Goal: Transaction & Acquisition: Purchase product/service

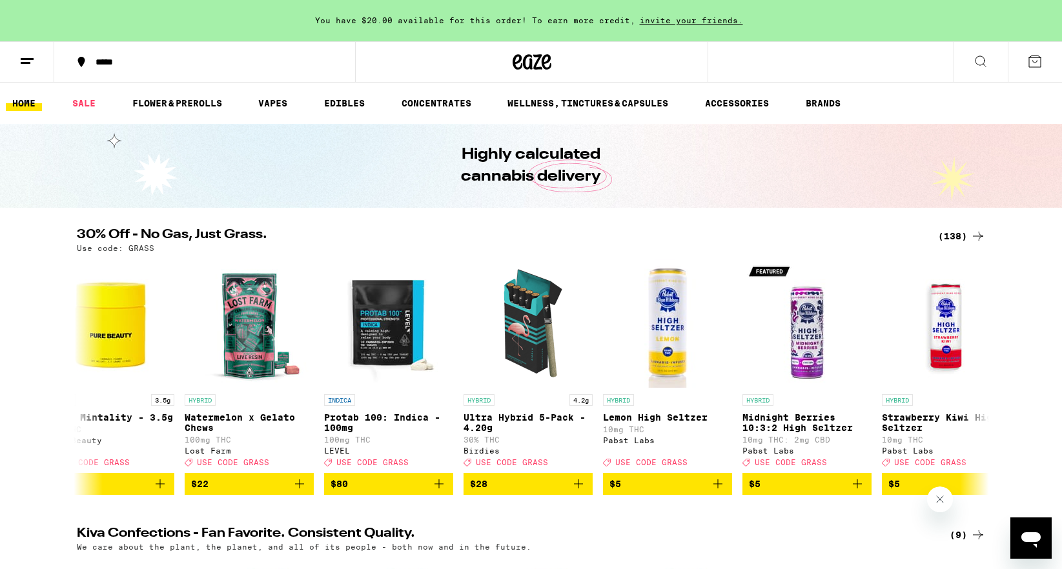
click at [968, 235] on div "(138)" at bounding box center [962, 235] width 48 height 15
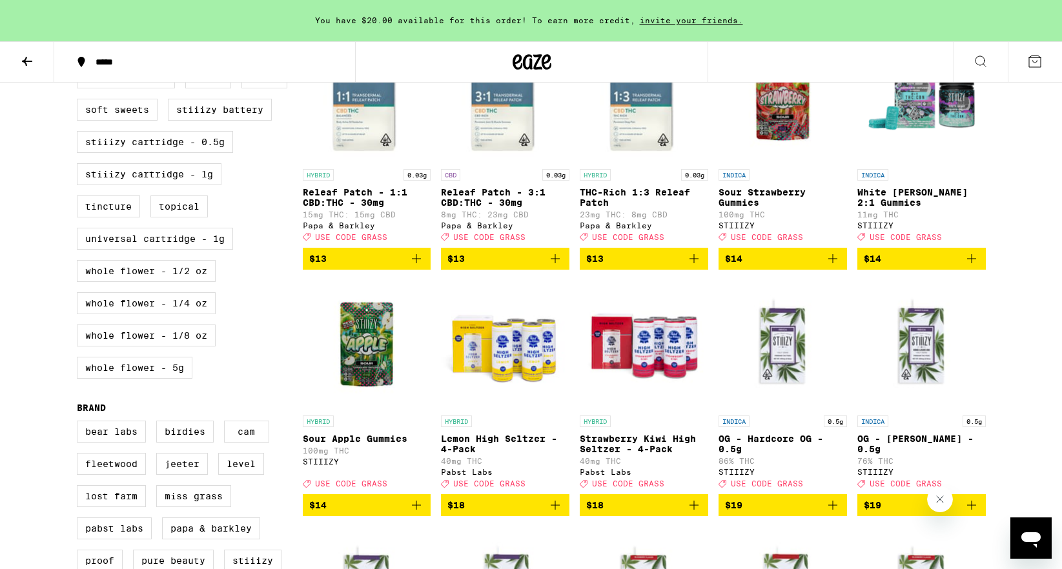
scroll to position [685, 0]
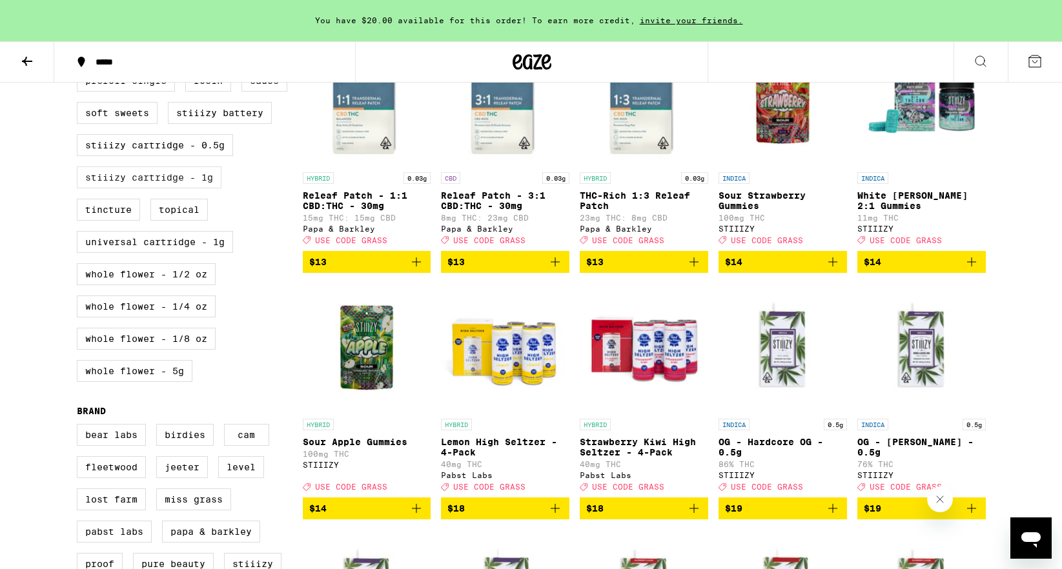
click at [151, 188] on label "STIIIZY Cartridge - 1g" at bounding box center [149, 177] width 145 height 22
checkbox input "true"
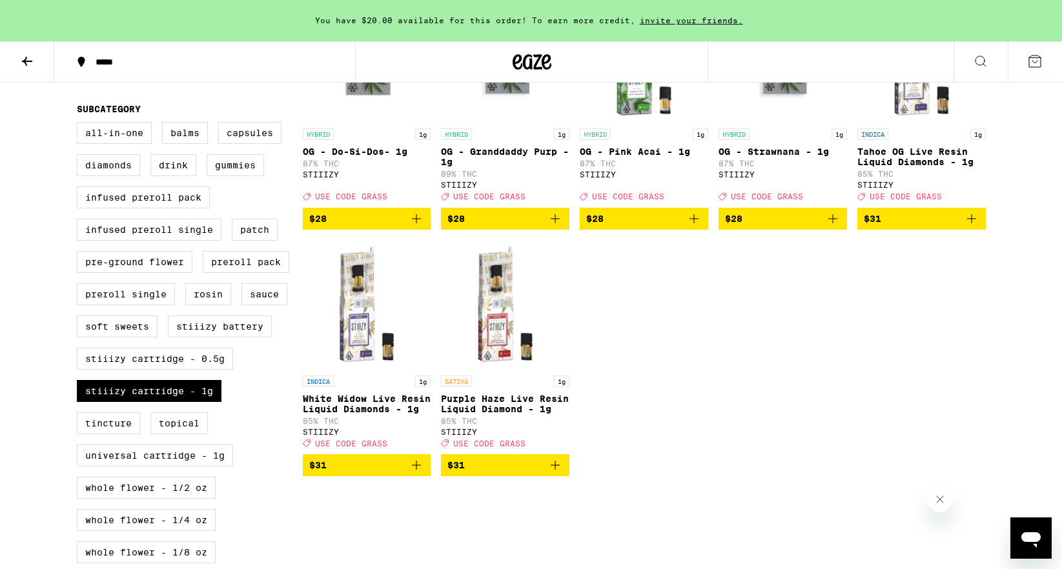
scroll to position [501, 0]
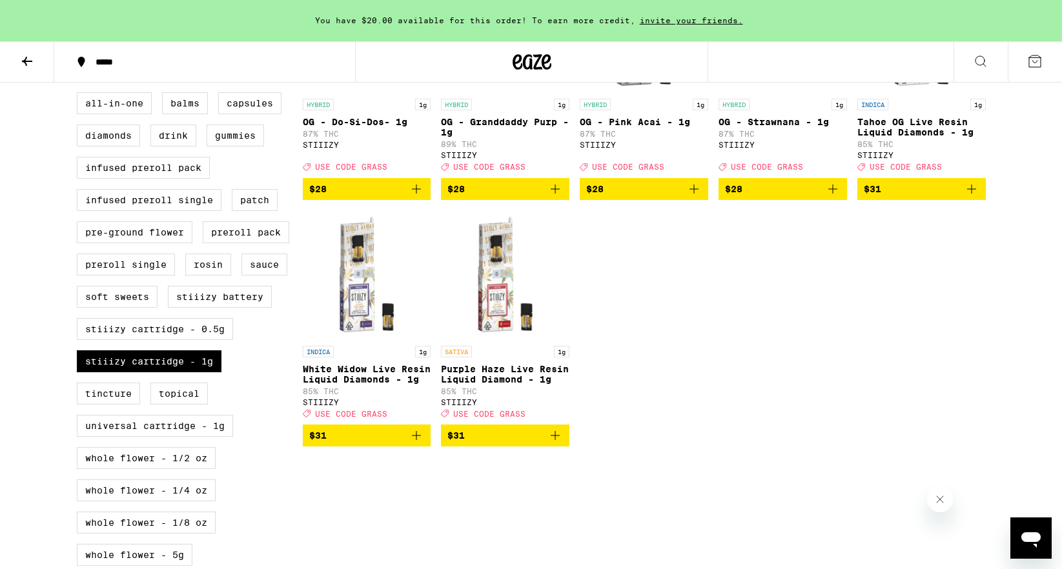
click at [666, 396] on div "INDICA 1g OG - Biscotti - 1g 87% THC STIIIZY Deal Created with Sketch. USE CODE…" at bounding box center [644, 87] width 683 height 720
click at [671, 372] on div "INDICA 1g OG - Biscotti - 1g 87% THC STIIIZY Deal Created with Sketch. USE CODE…" at bounding box center [644, 87] width 683 height 720
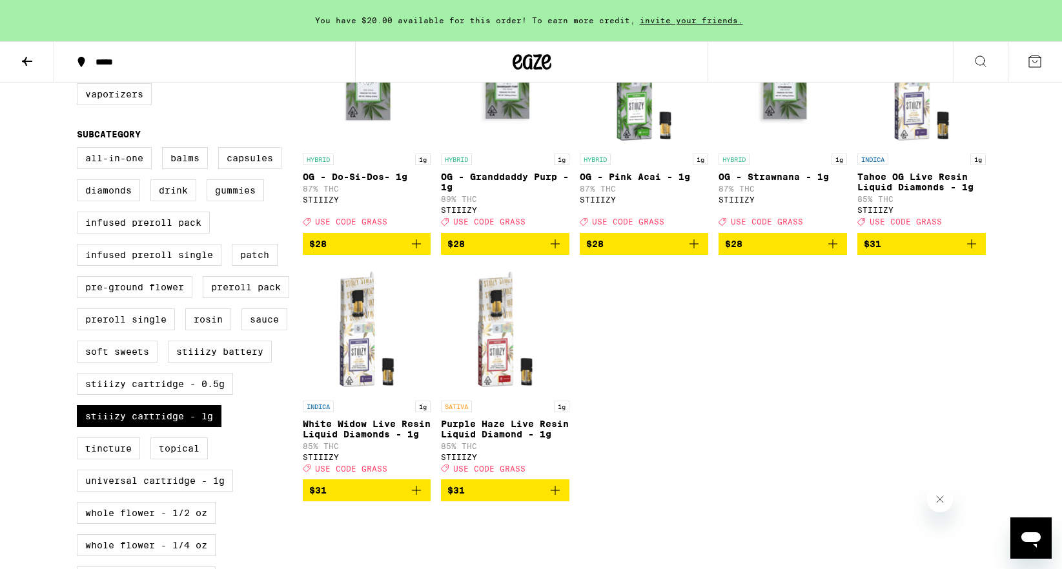
click at [693, 359] on div "INDICA 1g OG - Biscotti - 1g 87% THC STIIIZY Deal Created with Sketch. USE CODE…" at bounding box center [644, 142] width 683 height 720
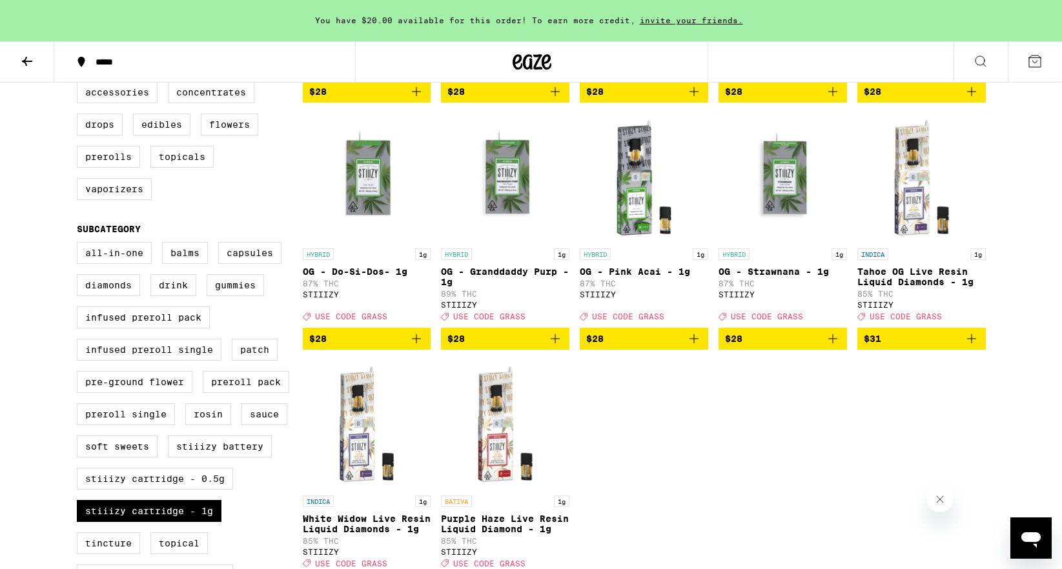
scroll to position [346, 0]
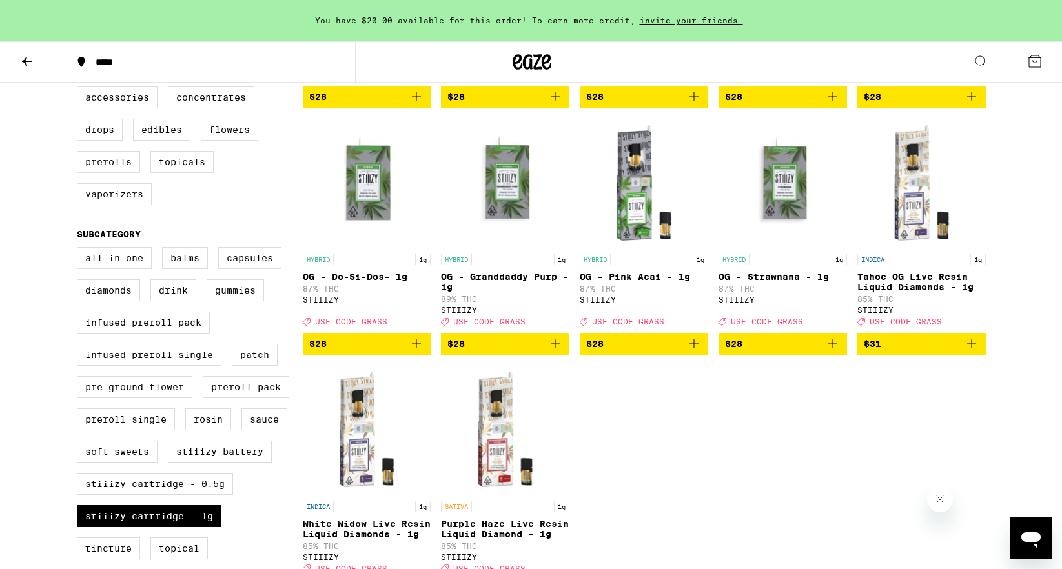
click at [705, 429] on div "INDICA 1g OG - Biscotti - 1g 87% THC STIIIZY Deal Created with Sketch. USE CODE…" at bounding box center [644, 242] width 683 height 720
click at [616, 442] on div "INDICA 1g OG - Biscotti - 1g 87% THC STIIIZY Deal Created with Sketch. USE CODE…" at bounding box center [644, 242] width 683 height 720
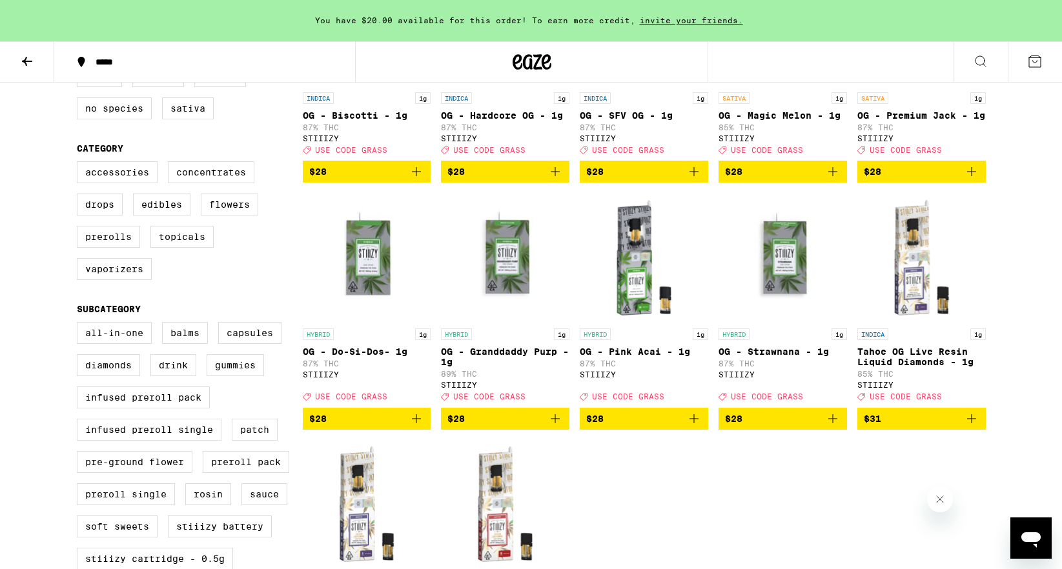
scroll to position [268, 0]
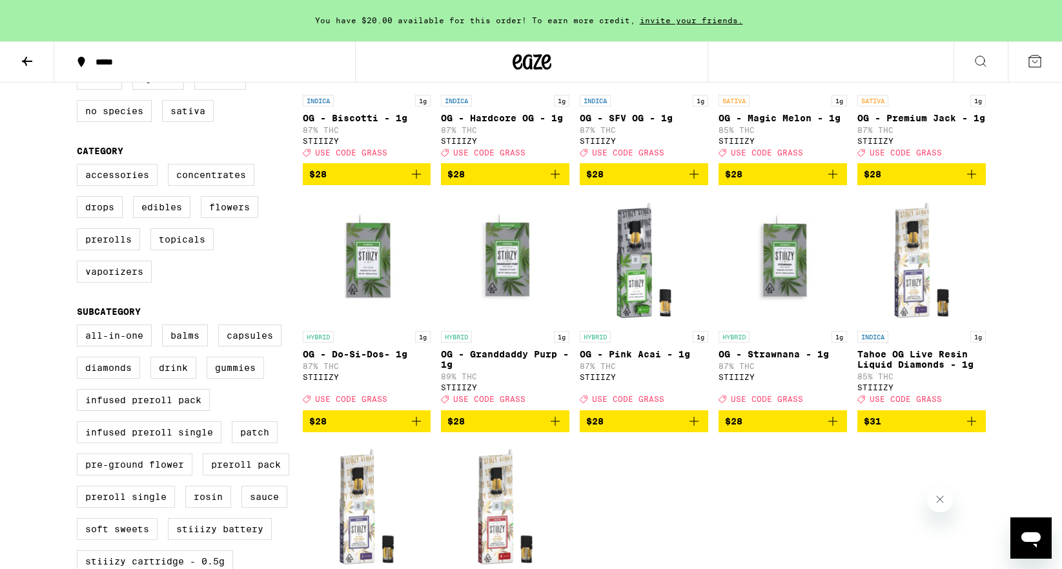
click at [632, 493] on div "INDICA 1g OG - Biscotti - 1g 87% THC STIIIZY Deal Created with Sketch. USE CODE…" at bounding box center [644, 319] width 683 height 720
click at [603, 519] on div "INDICA 1g OG - Biscotti - 1g 87% THC STIIIZY Deal Created with Sketch. USE CODE…" at bounding box center [644, 319] width 683 height 720
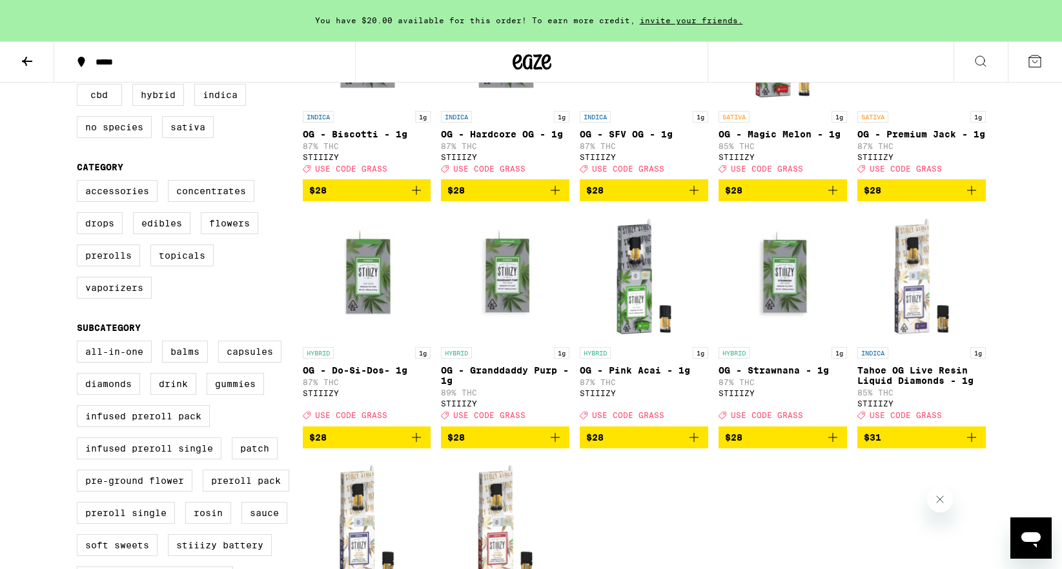
scroll to position [248, 0]
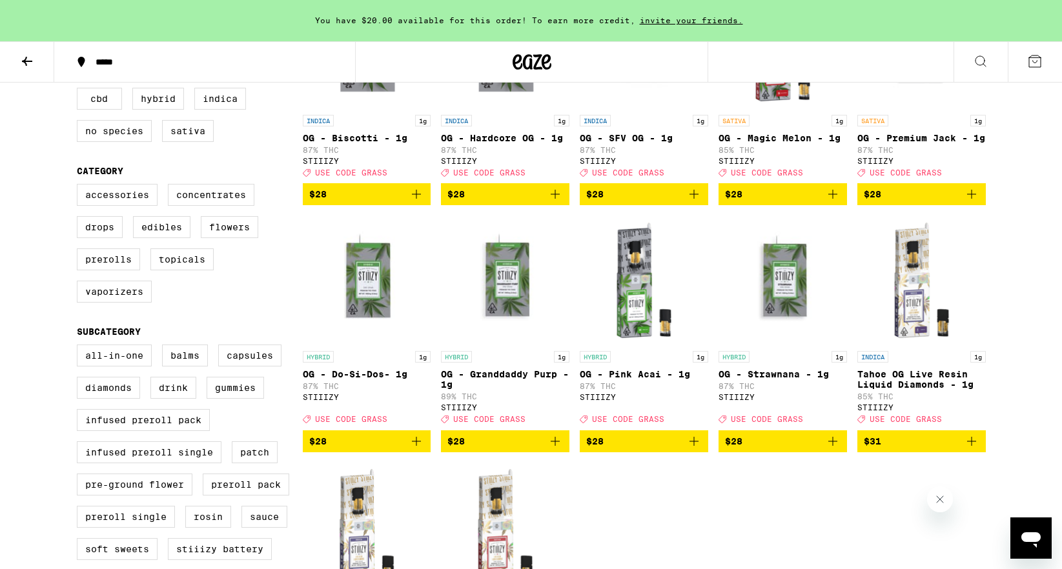
click at [594, 500] on div "INDICA 1g OG - Biscotti - 1g 87% THC STIIIZY Deal Created with Sketch. USE CODE…" at bounding box center [644, 339] width 683 height 720
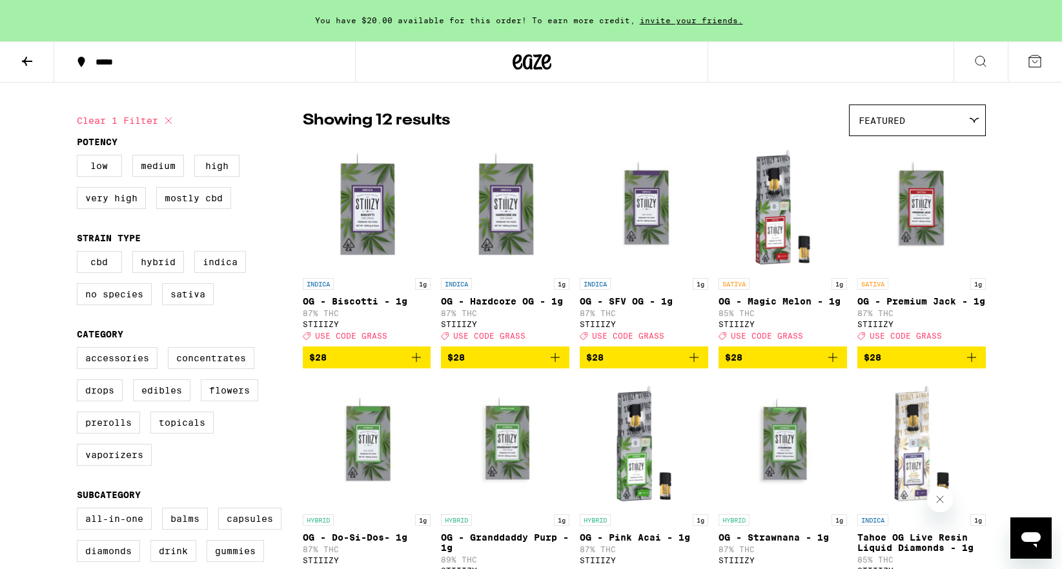
scroll to position [91, 0]
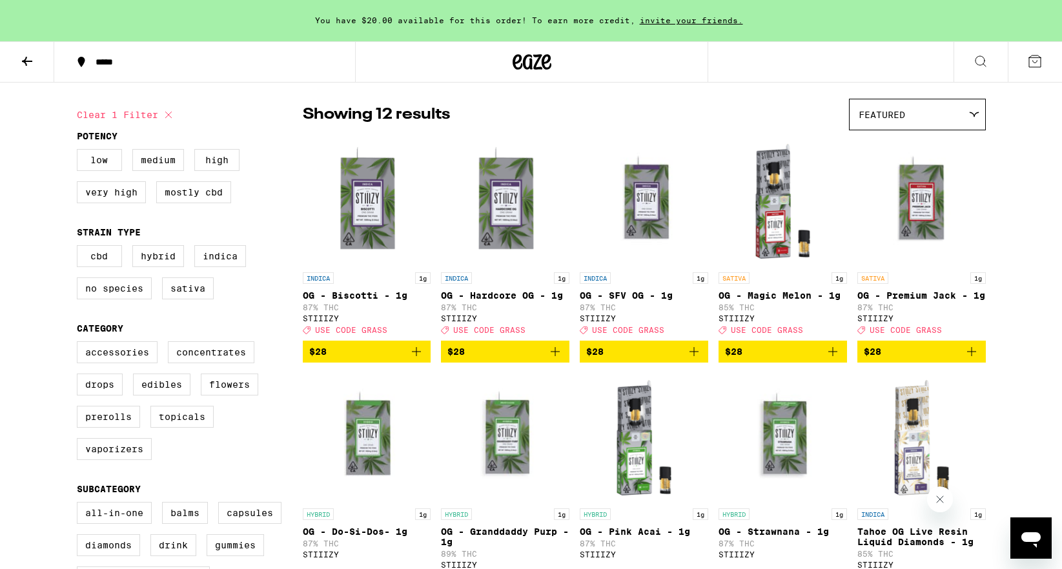
click at [557, 127] on div "Showing 12 results Featured Featured Price: Low to High Price: High to Low" at bounding box center [644, 115] width 683 height 32
click at [831, 359] on icon "Add to bag" at bounding box center [832, 351] width 15 height 15
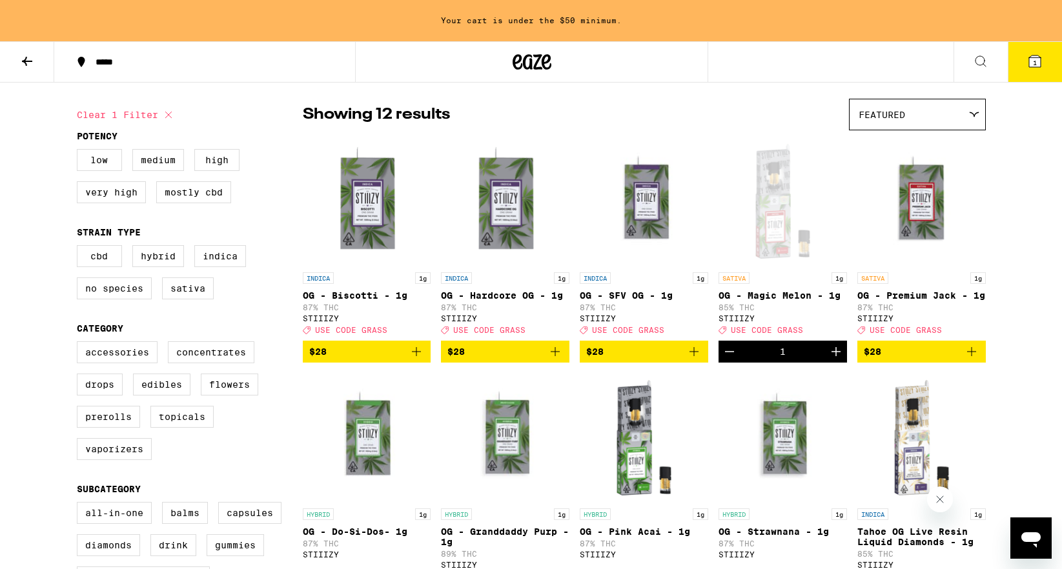
click at [975, 359] on icon "Add to bag" at bounding box center [971, 351] width 15 height 15
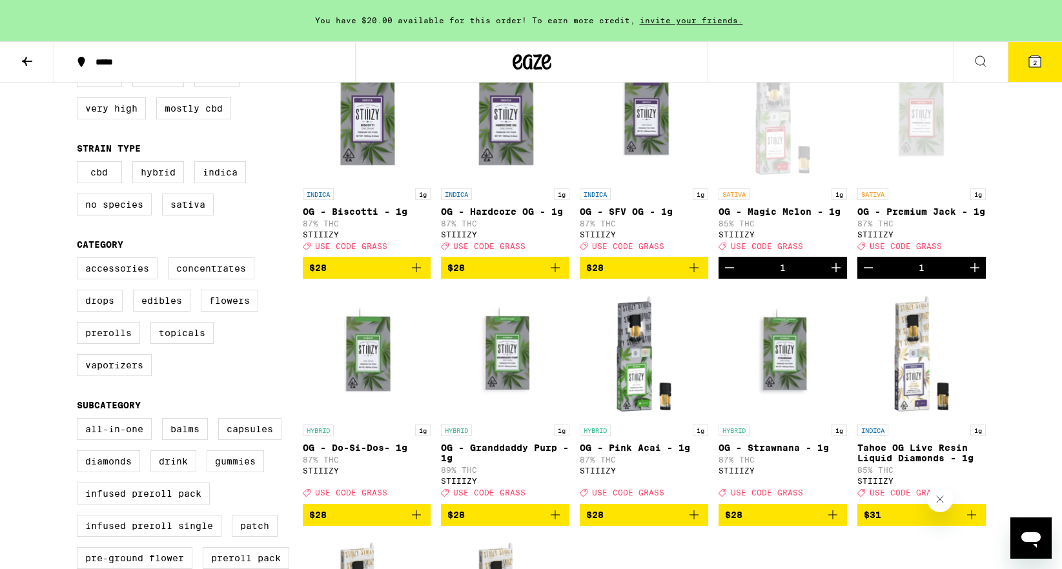
scroll to position [177, 0]
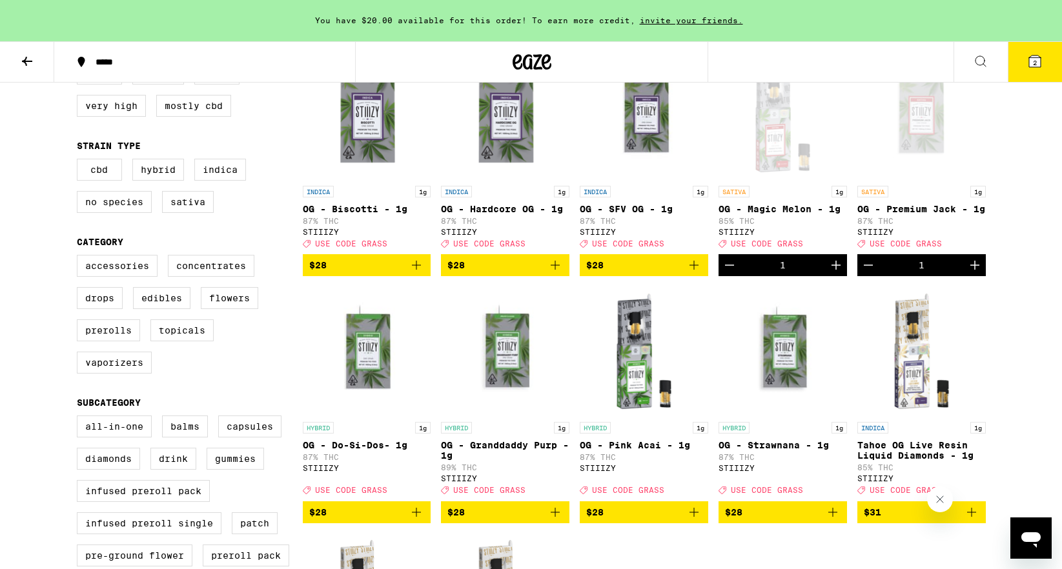
click at [560, 434] on p "1g" at bounding box center [561, 428] width 15 height 12
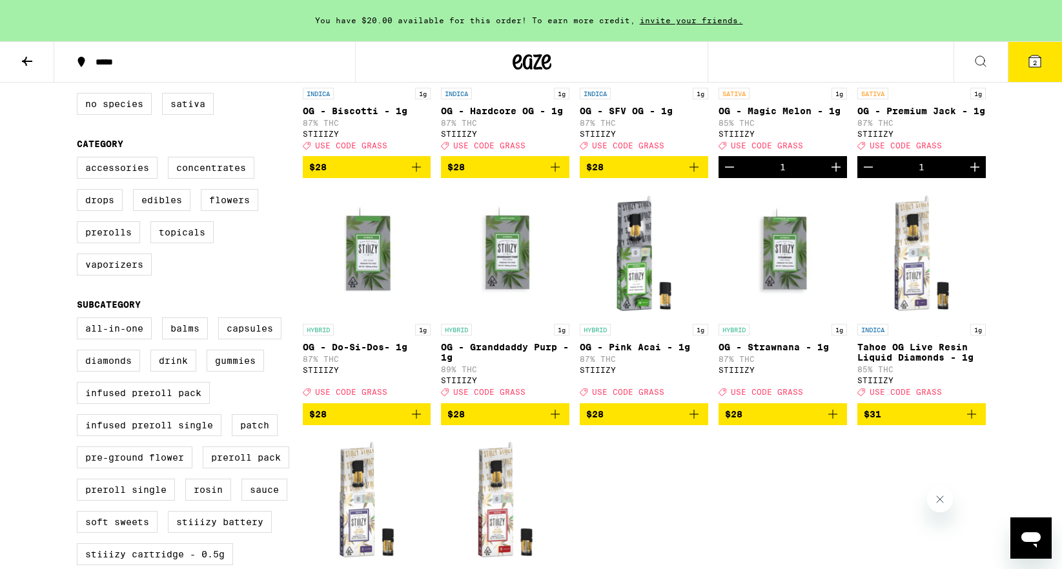
click at [555, 419] on icon "Add to bag" at bounding box center [554, 414] width 9 height 9
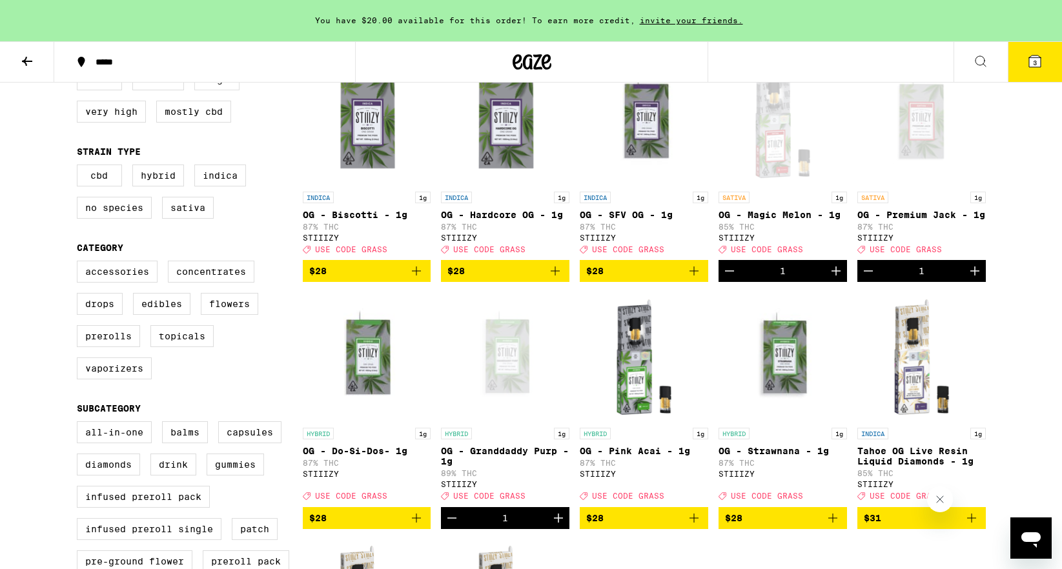
scroll to position [0, 0]
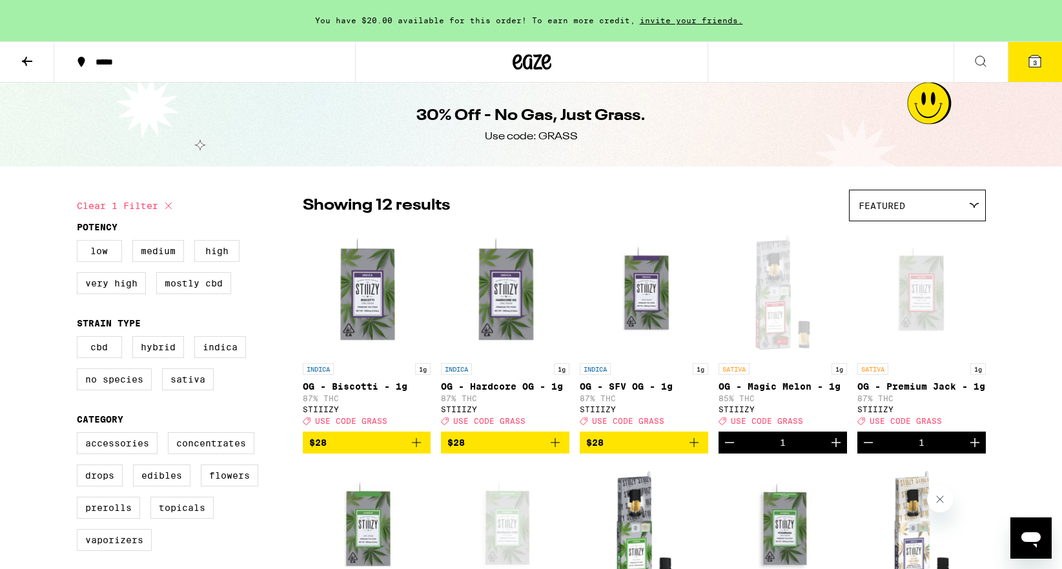
click at [29, 55] on icon at bounding box center [26, 61] width 15 height 15
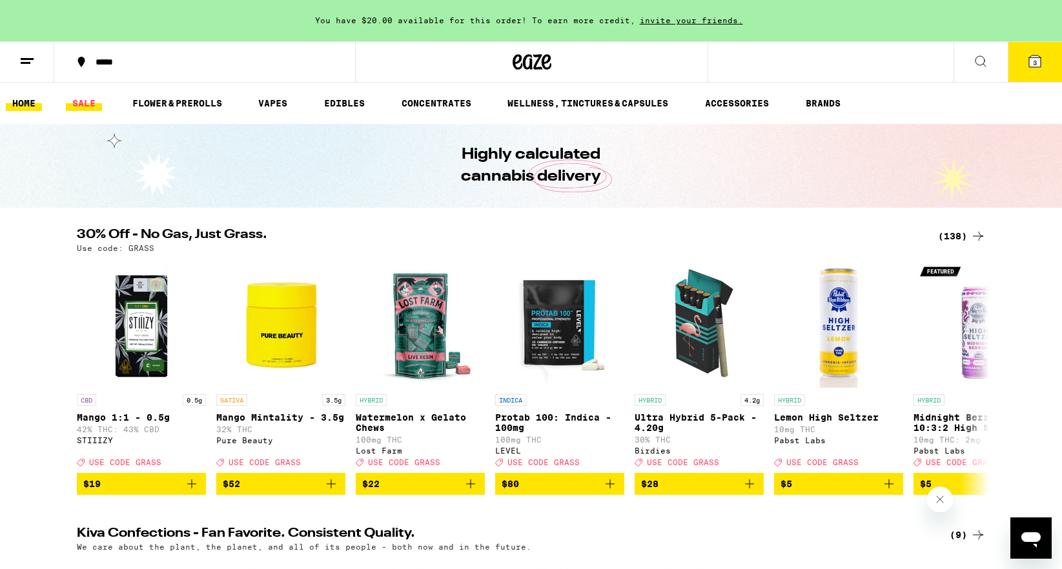
click at [90, 103] on link "SALE" at bounding box center [84, 103] width 36 height 15
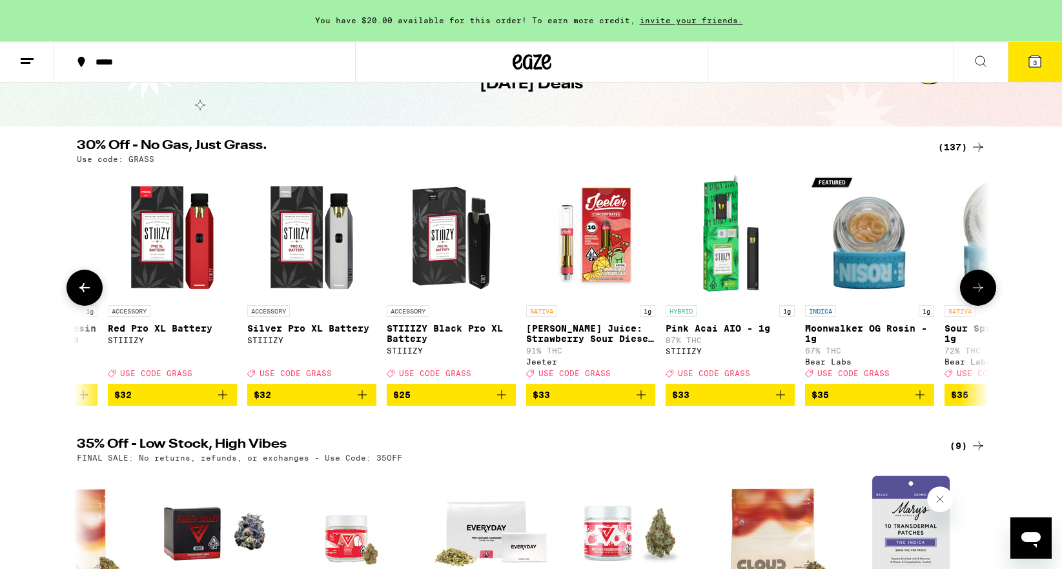
scroll to position [0, 12170]
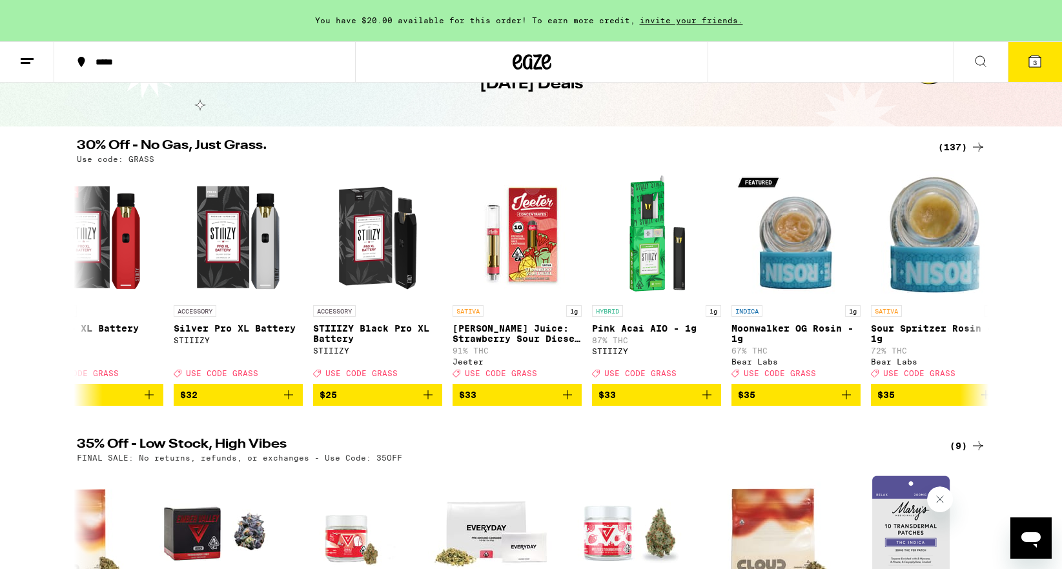
click at [969, 146] on div "(137)" at bounding box center [962, 146] width 48 height 15
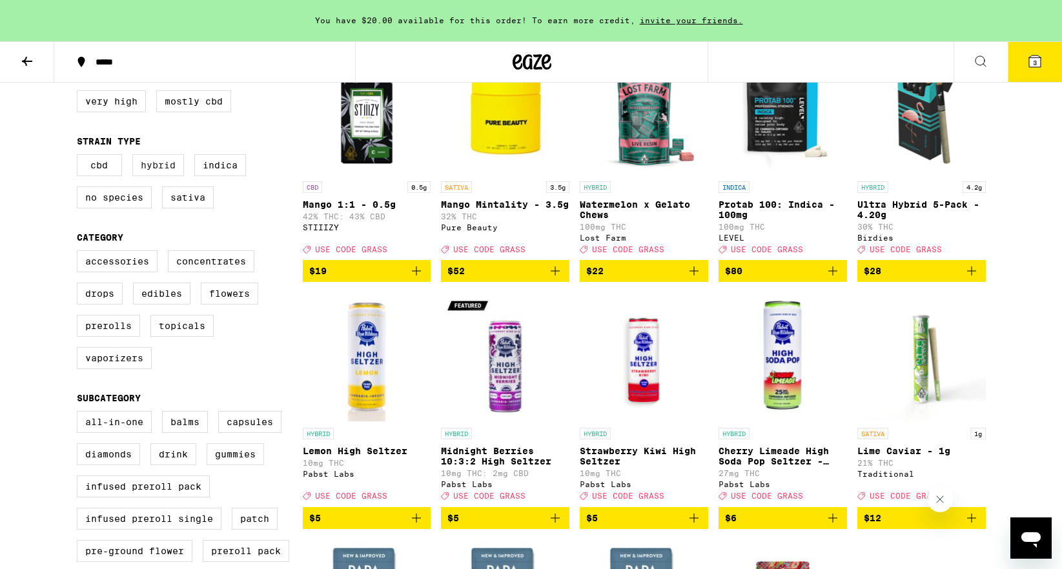
scroll to position [201, 0]
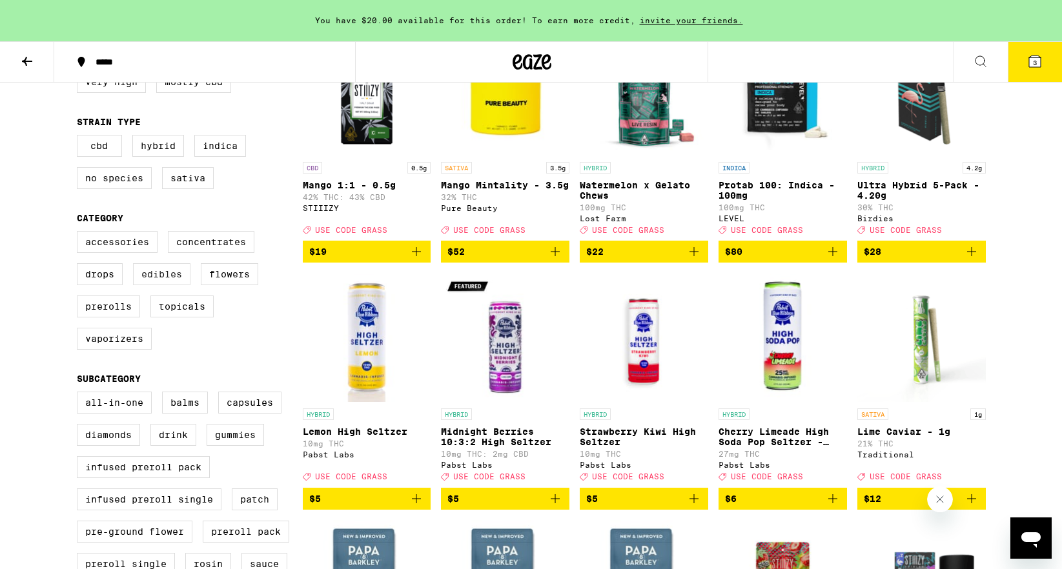
click at [176, 285] on label "Edibles" at bounding box center [161, 274] width 57 height 22
click at [80, 234] on input "Edibles" at bounding box center [79, 233] width 1 height 1
checkbox input "true"
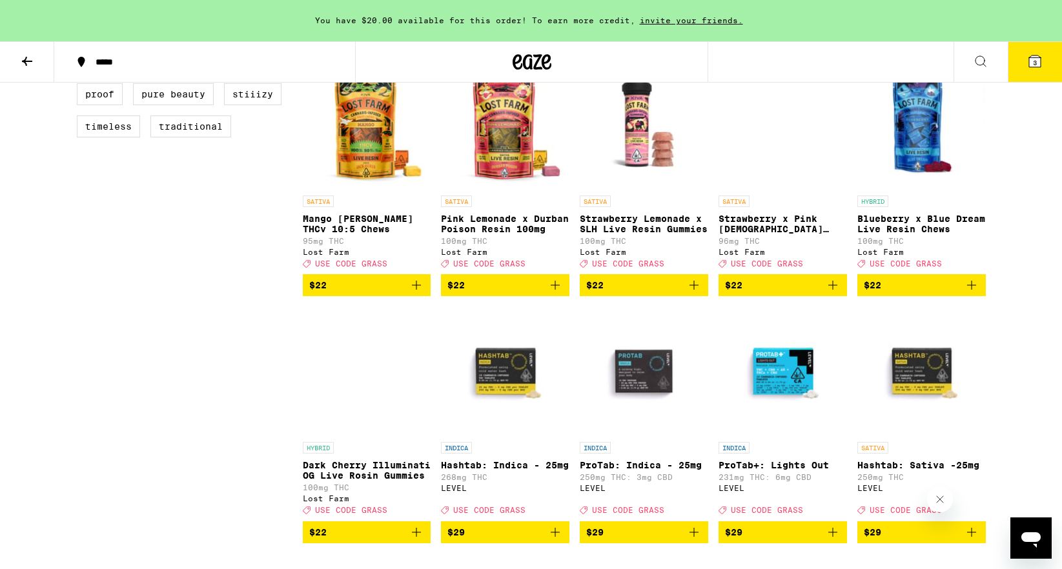
scroll to position [1158, 0]
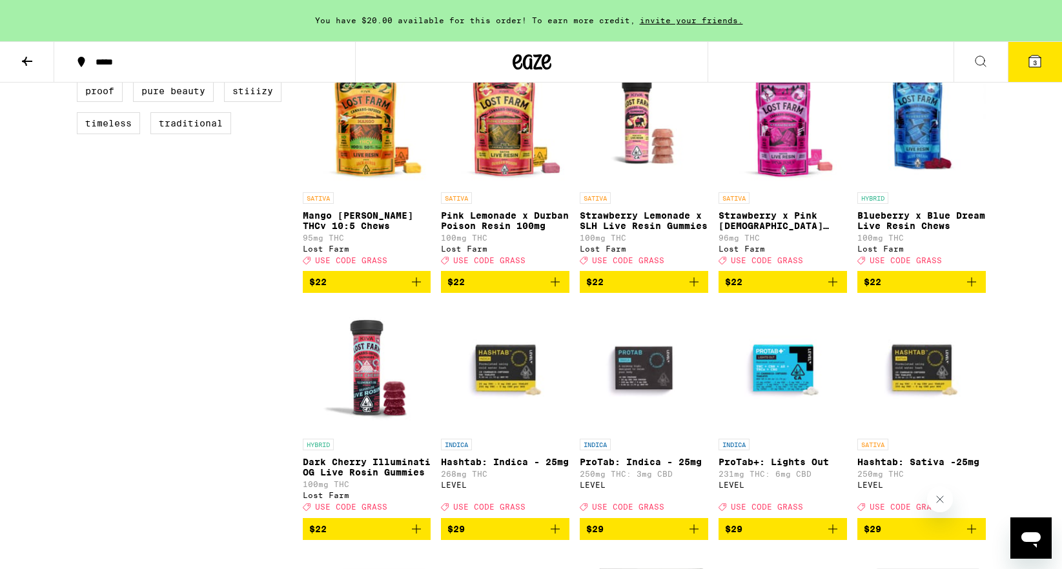
click at [194, 353] on div "Clear 1 filter Potency Low Medium High Very High Mostly CBD Strain Type CBD Hyb…" at bounding box center [190, 165] width 226 height 2267
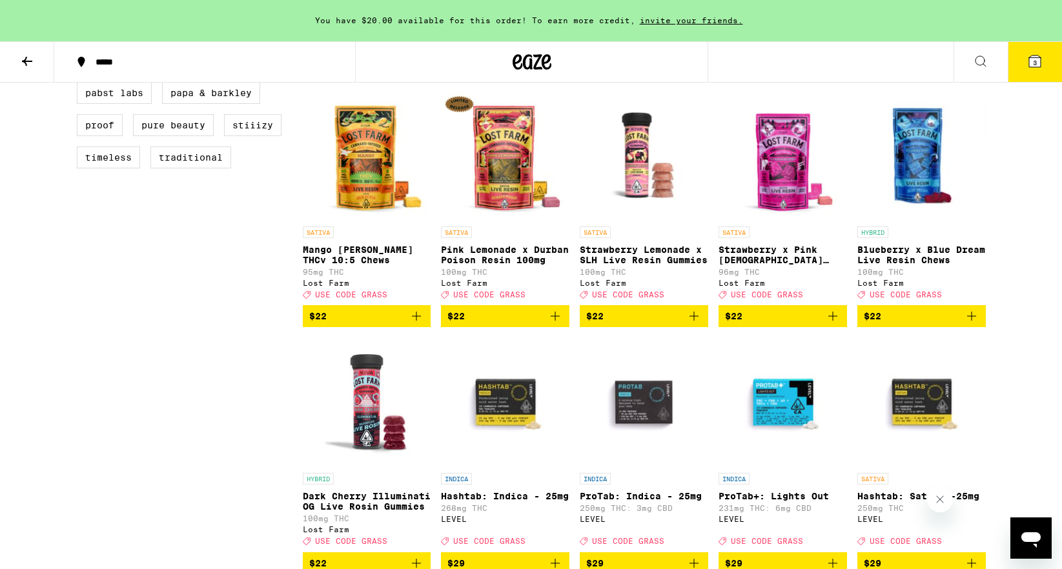
click at [152, 407] on div "Clear 1 filter Potency Low Medium High Very High Mostly CBD Strain Type CBD Hyb…" at bounding box center [190, 199] width 226 height 2267
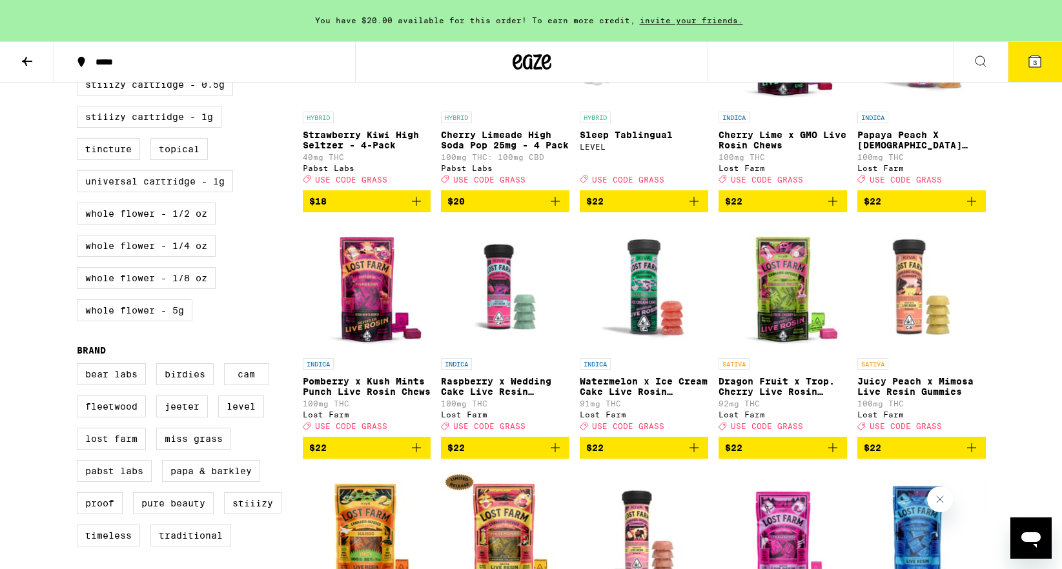
scroll to position [870, 0]
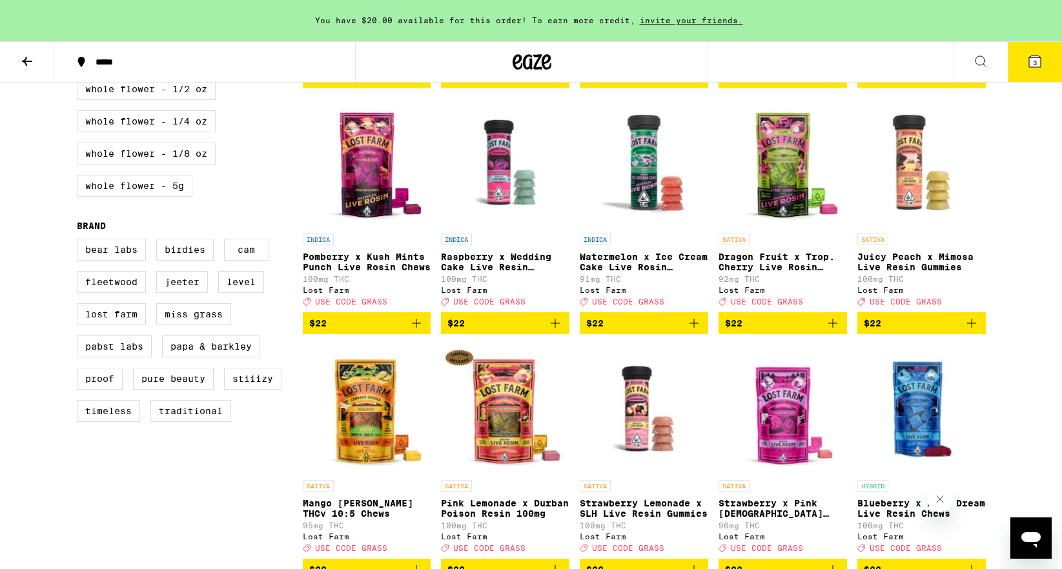
click at [24, 66] on icon at bounding box center [26, 61] width 15 height 15
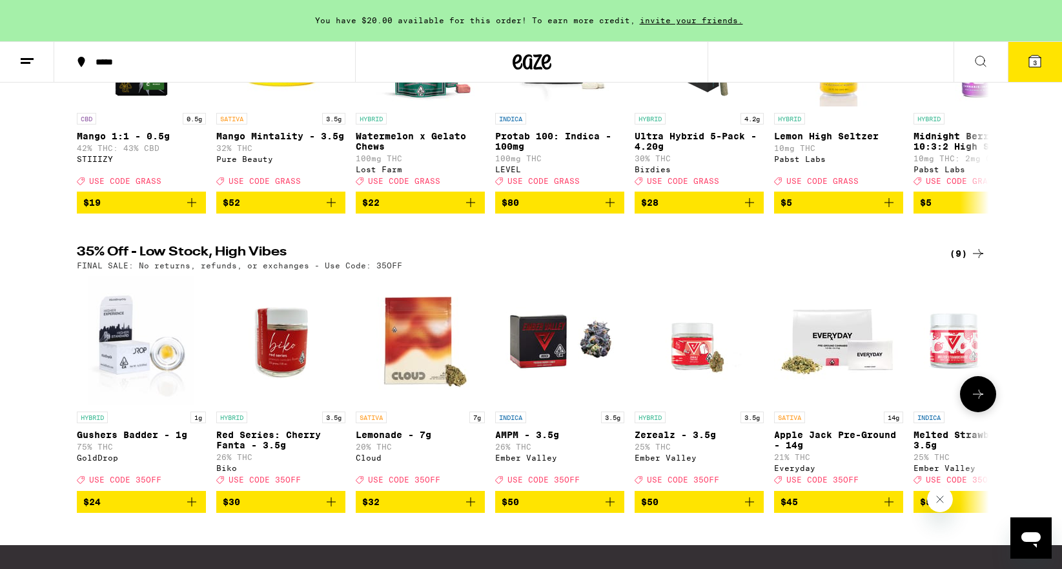
scroll to position [61, 0]
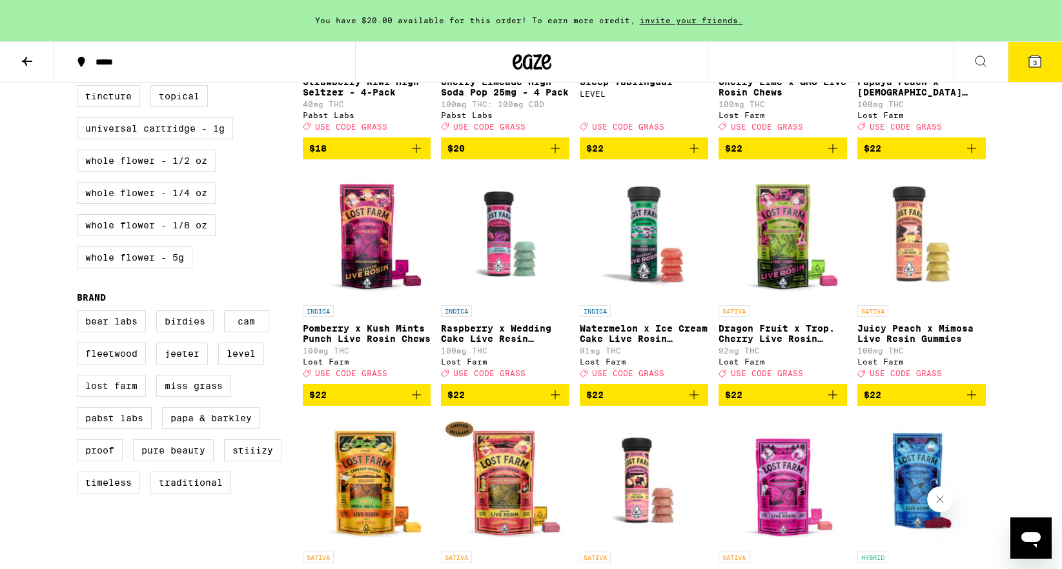
scroll to position [704, 0]
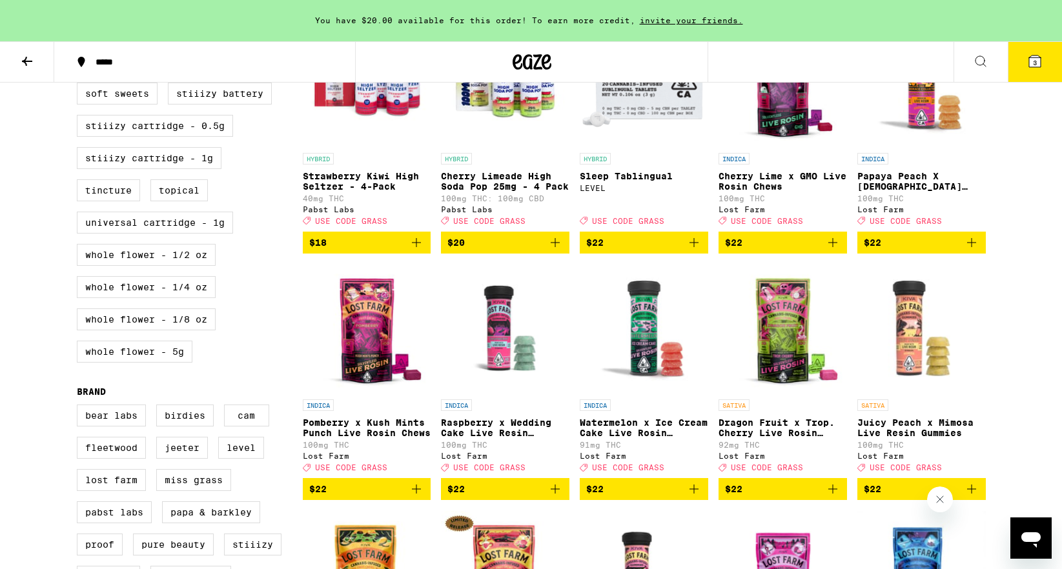
click at [984, 64] on icon at bounding box center [980, 61] width 10 height 10
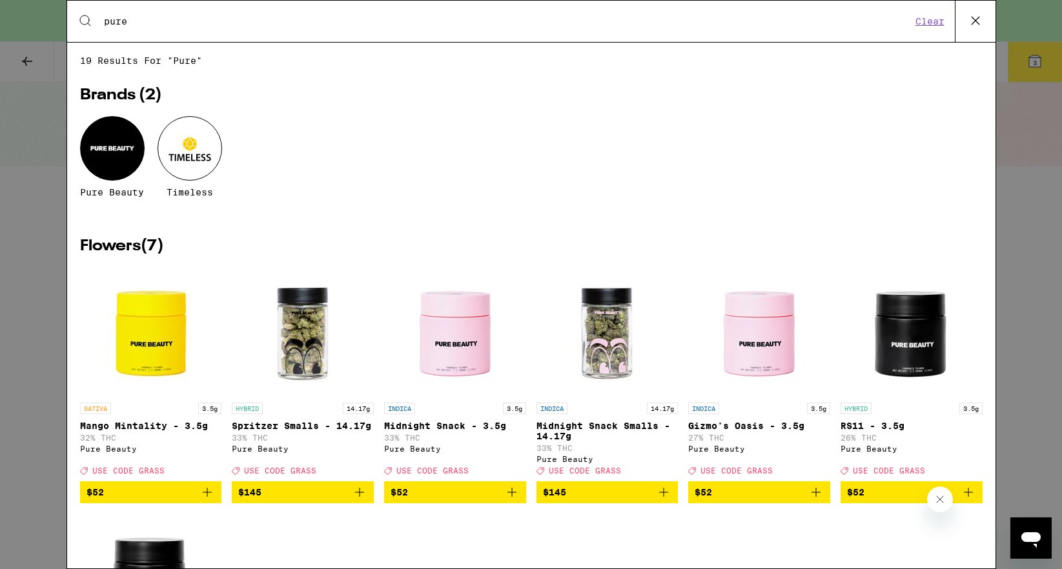
type input "pure"
click at [112, 167] on div at bounding box center [112, 148] width 65 height 65
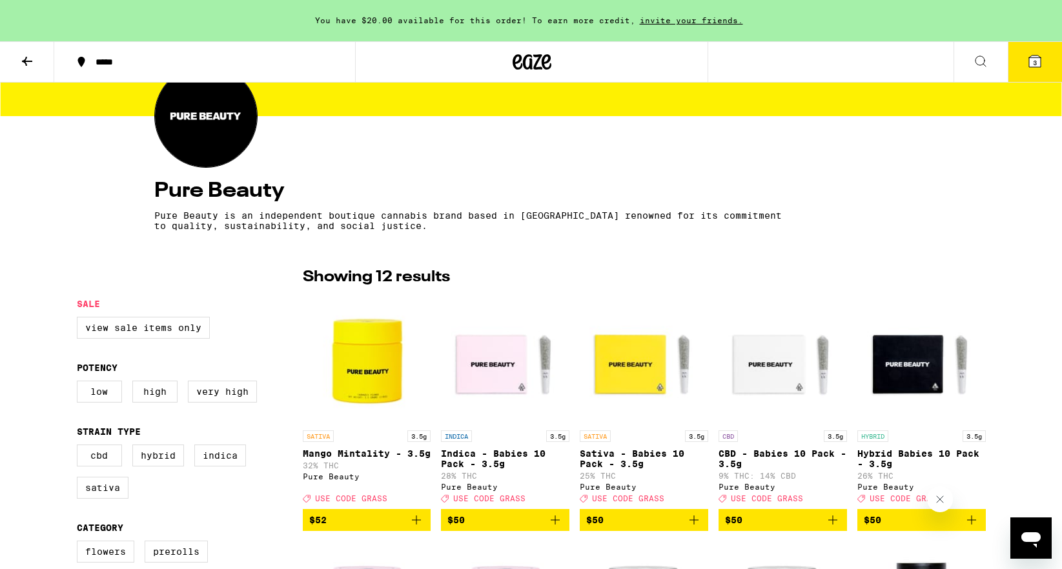
scroll to position [153, 0]
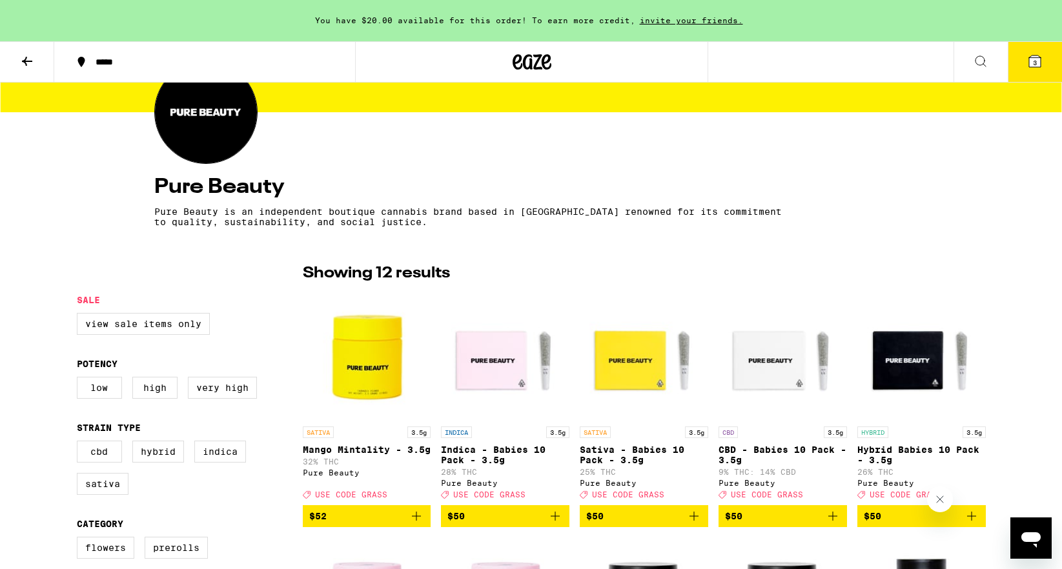
click at [641, 514] on button "$50" at bounding box center [644, 516] width 128 height 22
